Goal: Answer question/provide support: Answer question/provide support

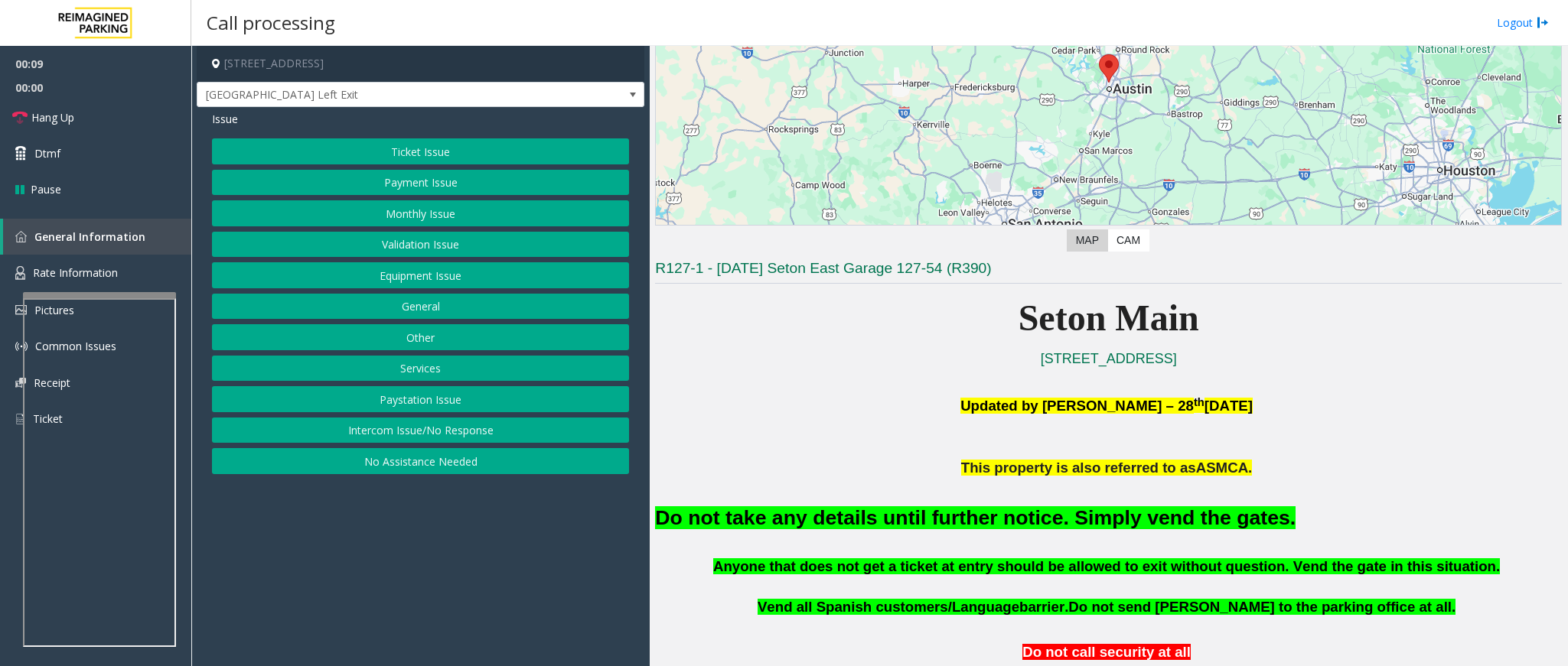
scroll to position [191, 0]
click at [411, 278] on button "Equipment Issue" at bounding box center [421, 275] width 417 height 26
click at [413, 278] on button "Gate / Door Won't Open" at bounding box center [421, 275] width 417 height 26
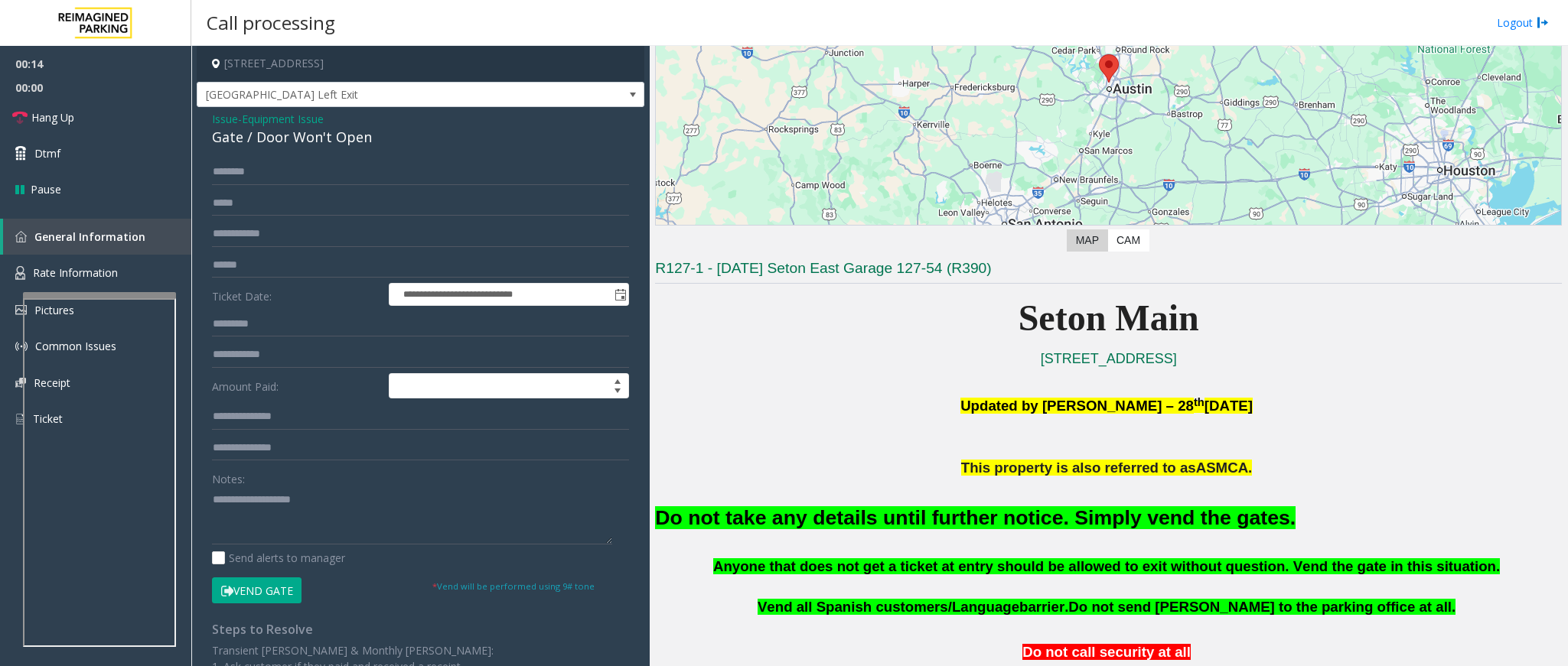
click at [241, 555] on button "Vend Gate" at bounding box center [257, 591] width 89 height 26
click at [792, 524] on font "Do not take any details until further notice. Simply vend the gates." at bounding box center [975, 518] width 640 height 23
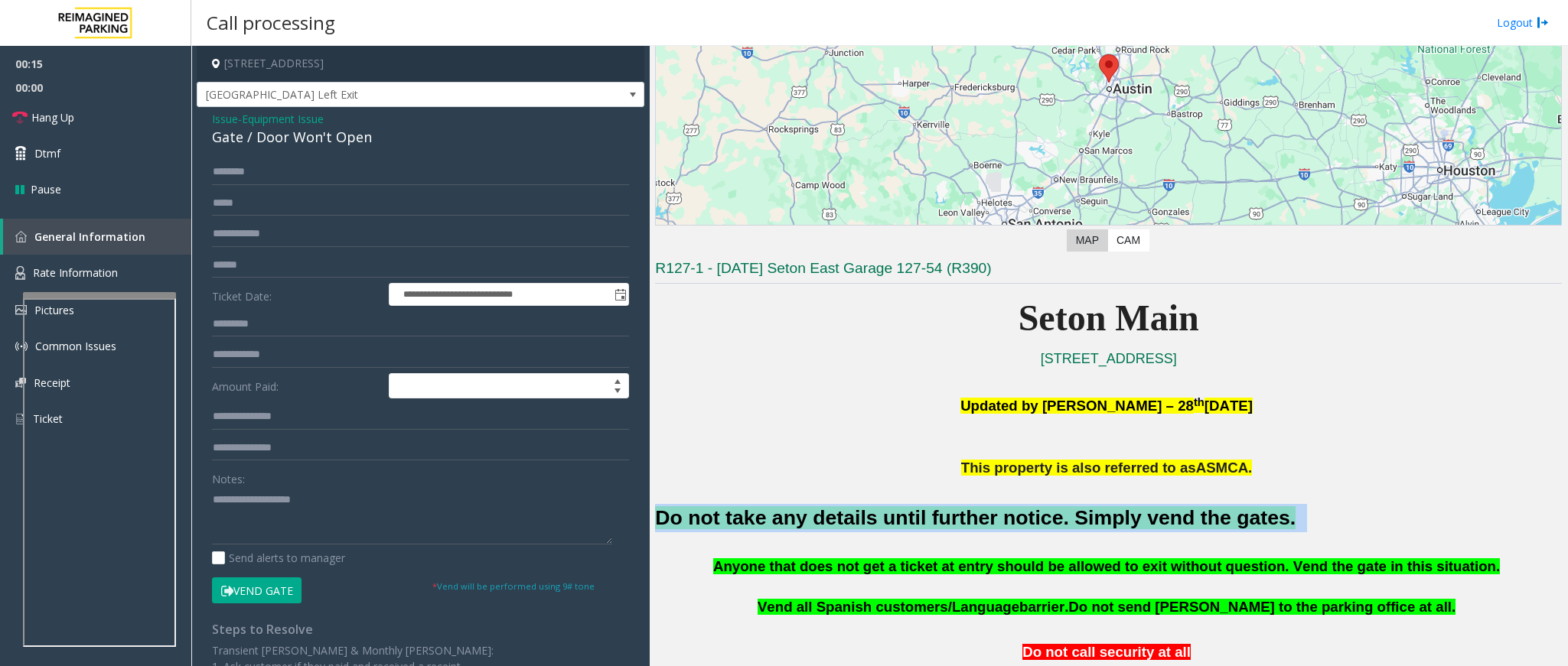
click at [792, 524] on font "Do not take any details until further notice. Simply vend the gates." at bounding box center [975, 518] width 640 height 23
copy h2 "Do not take any details until further notice. Simply vend the gates."
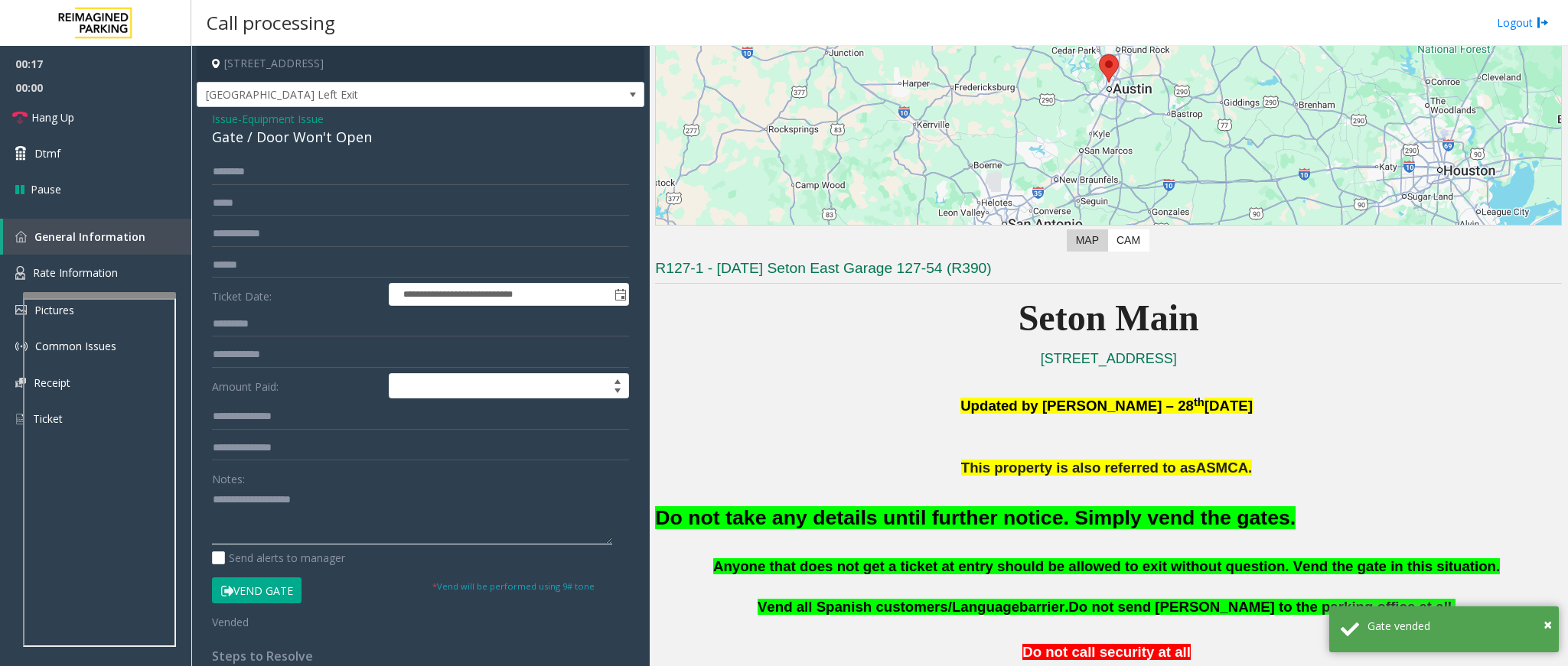
click at [267, 514] on textarea at bounding box center [412, 515] width 400 height 57
paste textarea "**********"
type textarea "**********"
click at [110, 131] on link "Hang Up" at bounding box center [96, 117] width 191 height 36
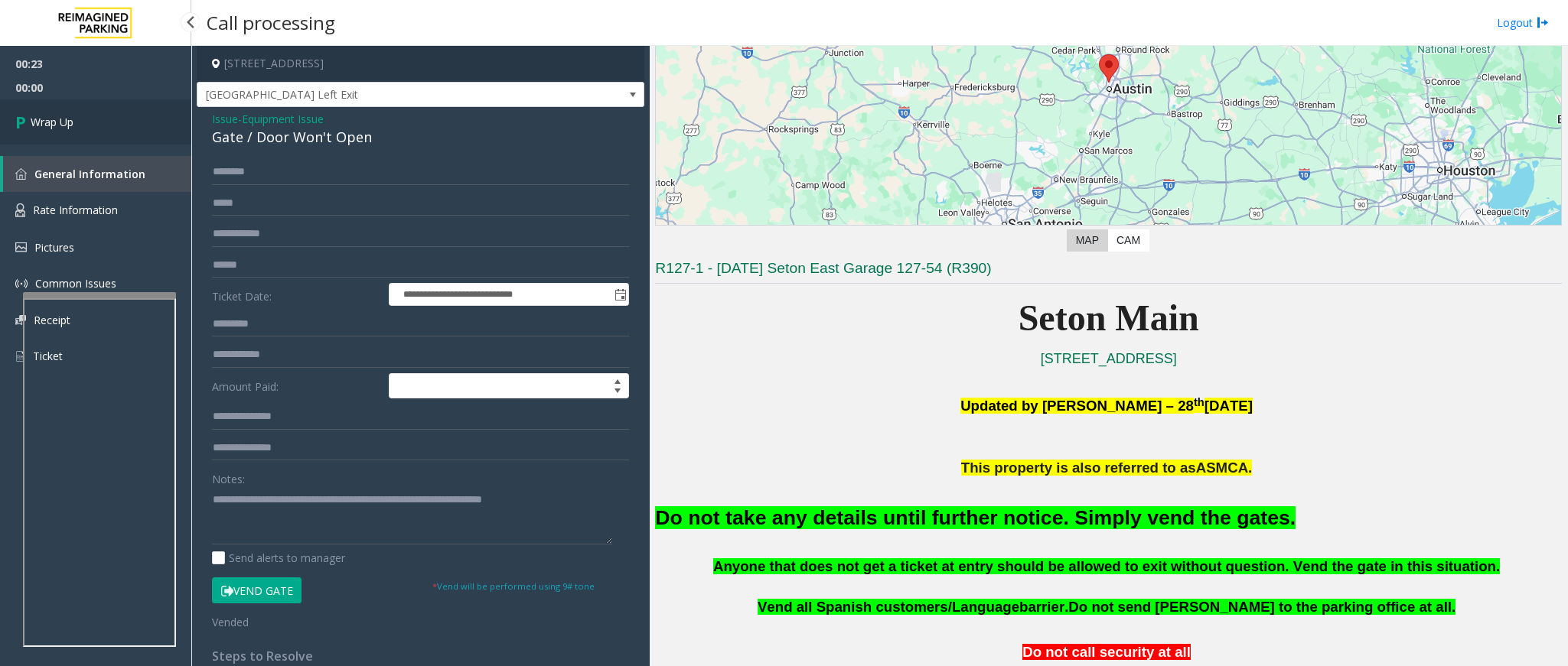
click at [110, 131] on link "Wrap Up" at bounding box center [96, 121] width 191 height 45
